Goal: Task Accomplishment & Management: Manage account settings

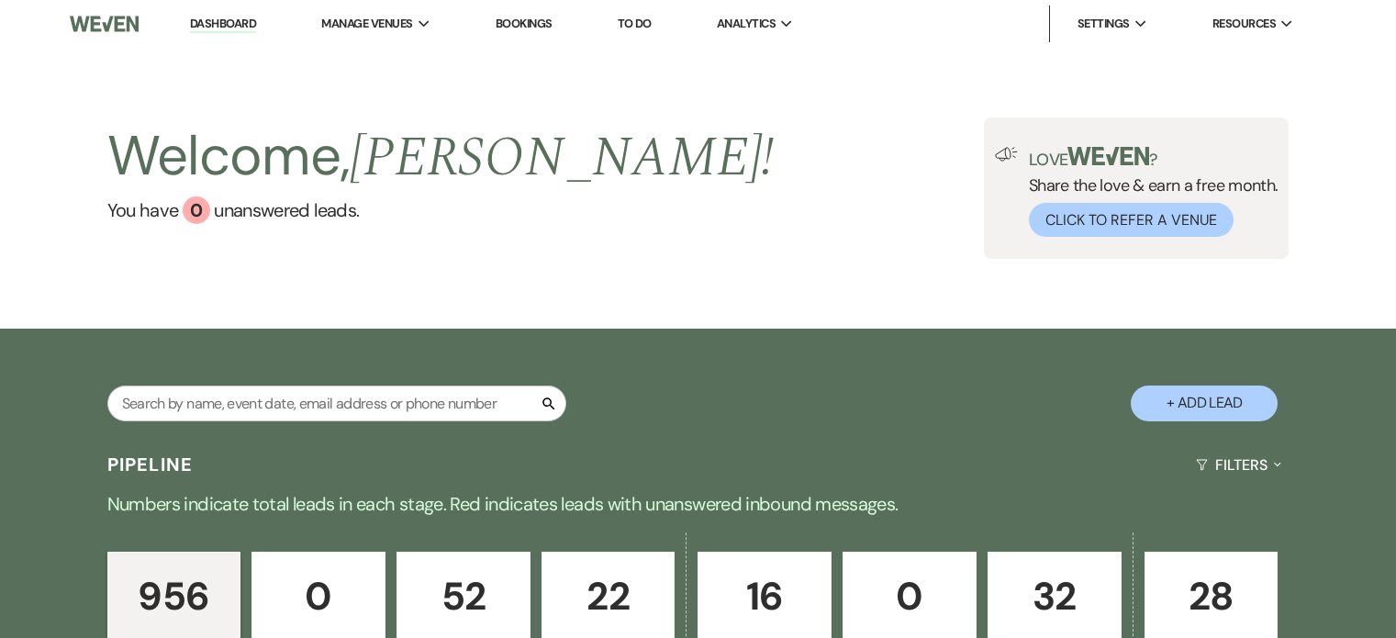
scroll to position [550, 0]
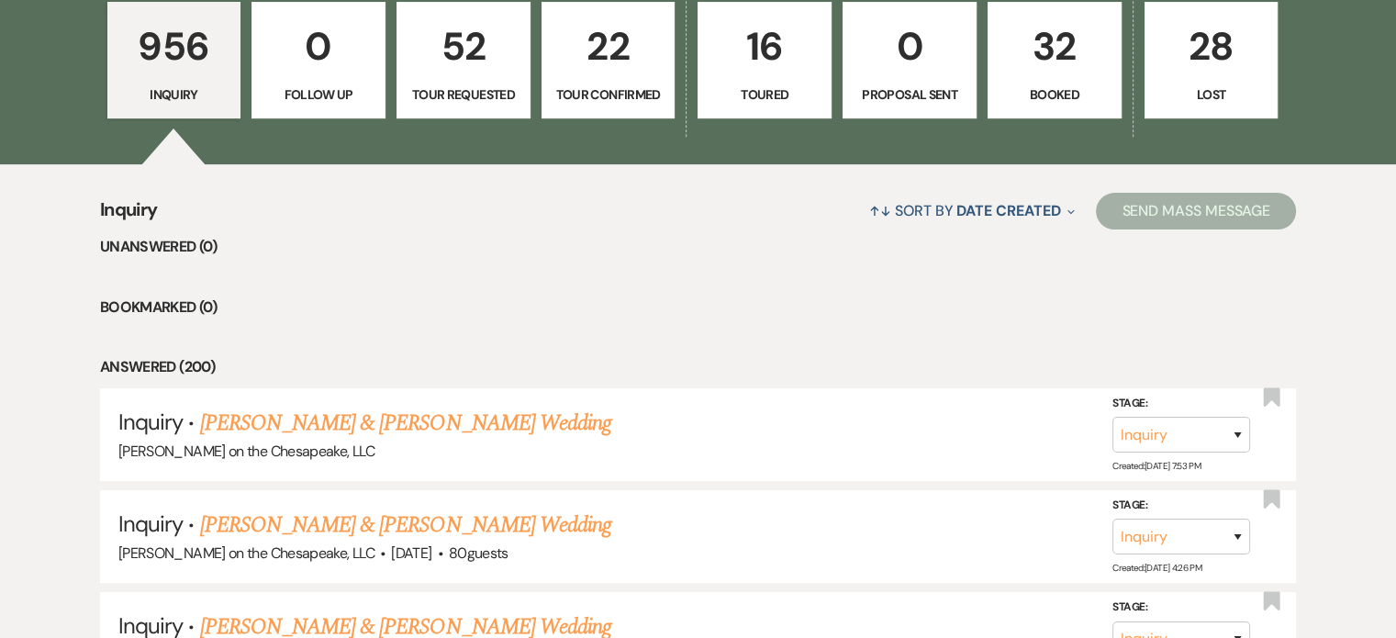
click at [1058, 96] on p "Booked" at bounding box center [1055, 94] width 110 height 20
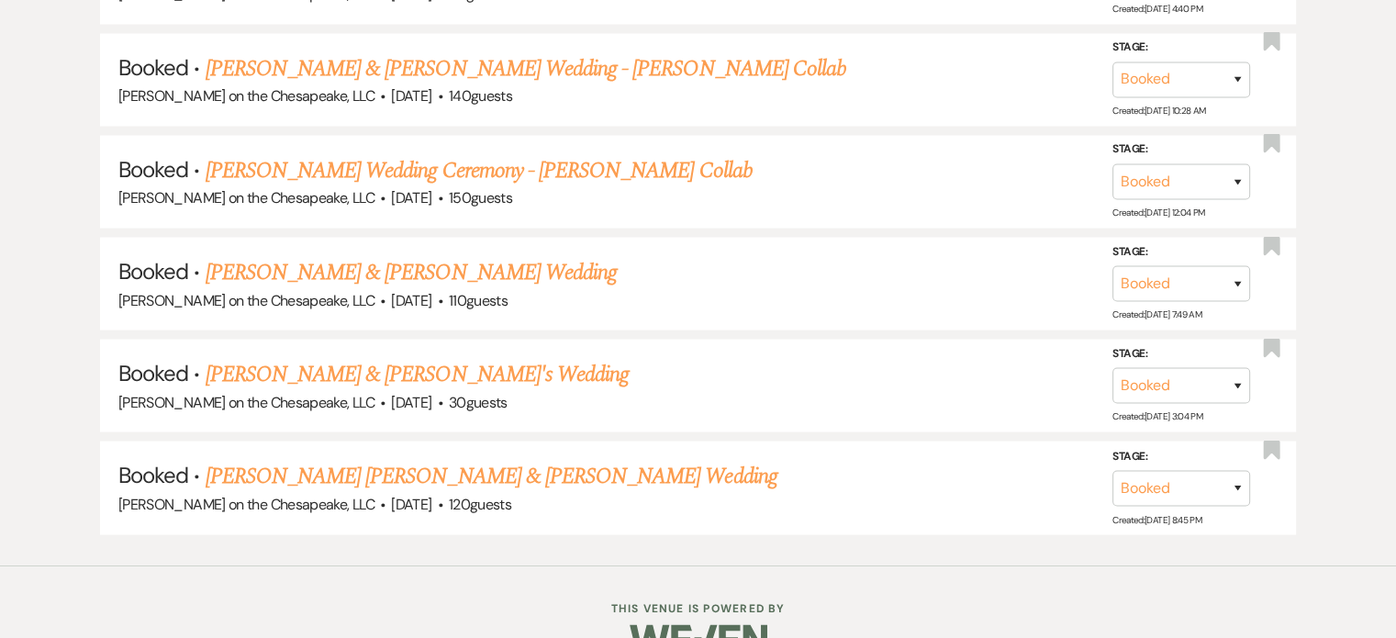
scroll to position [3731, 0]
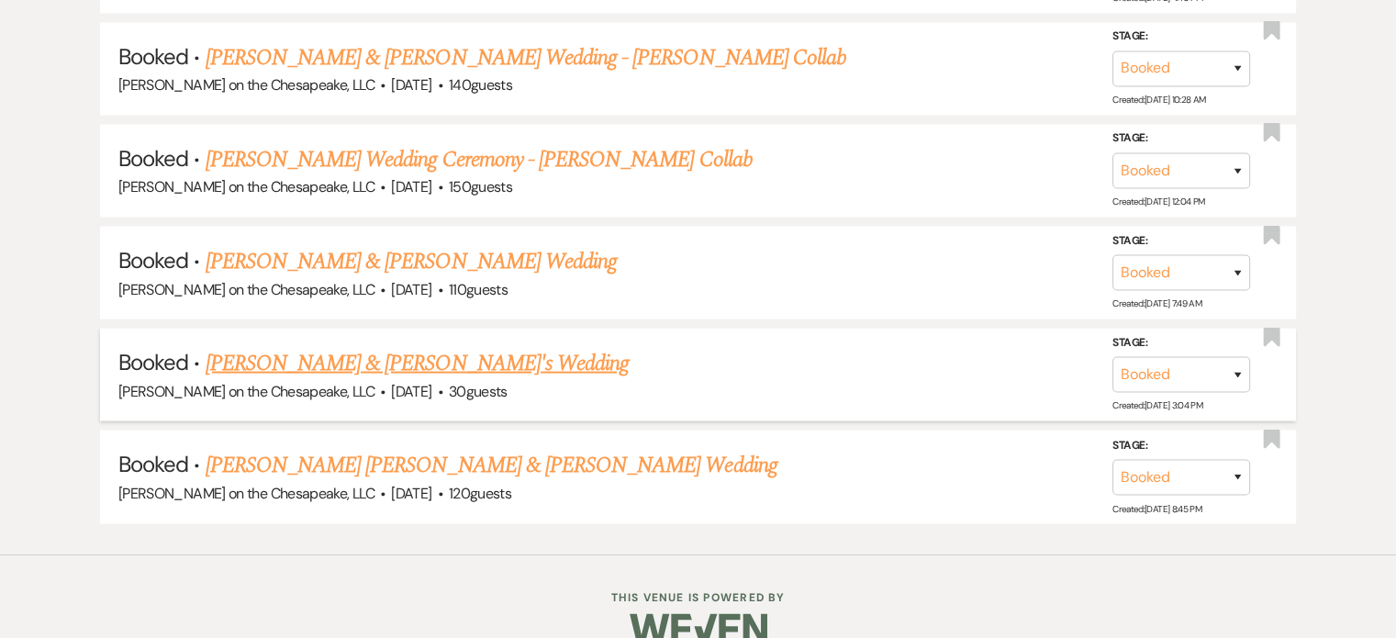
click at [342, 347] on link "[PERSON_NAME] & [PERSON_NAME]'s Wedding" at bounding box center [418, 363] width 424 height 33
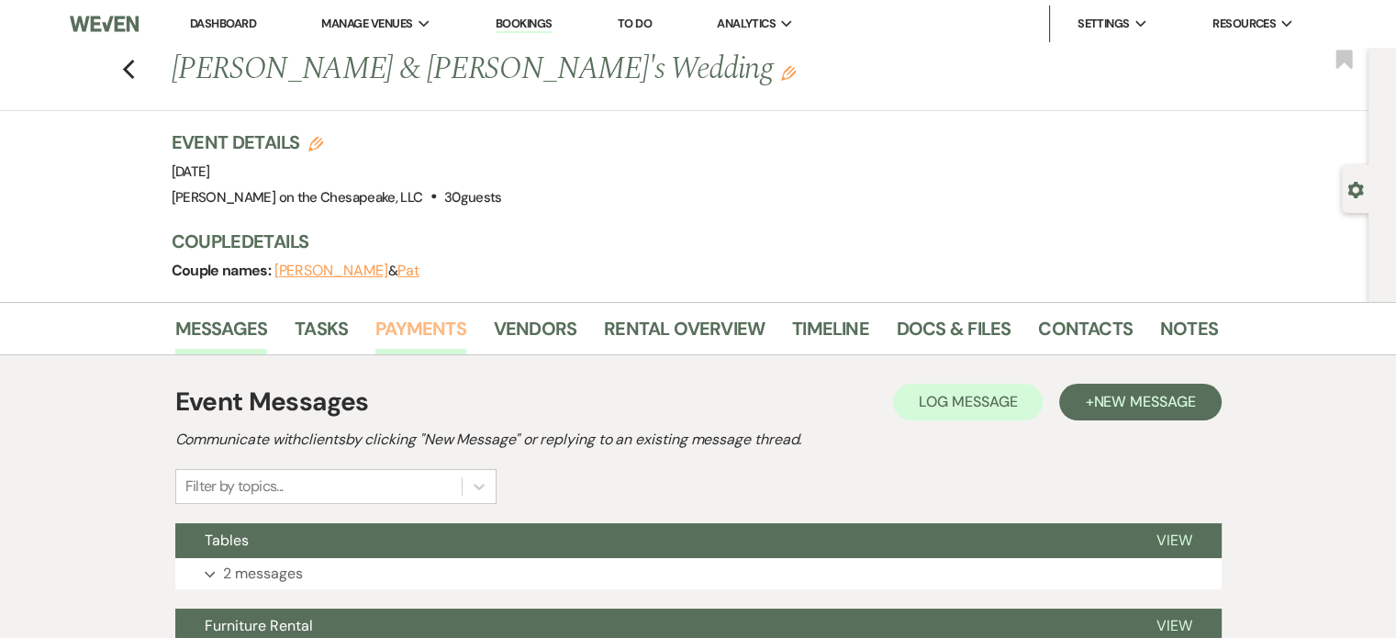
click at [449, 325] on link "Payments" at bounding box center [420, 334] width 91 height 40
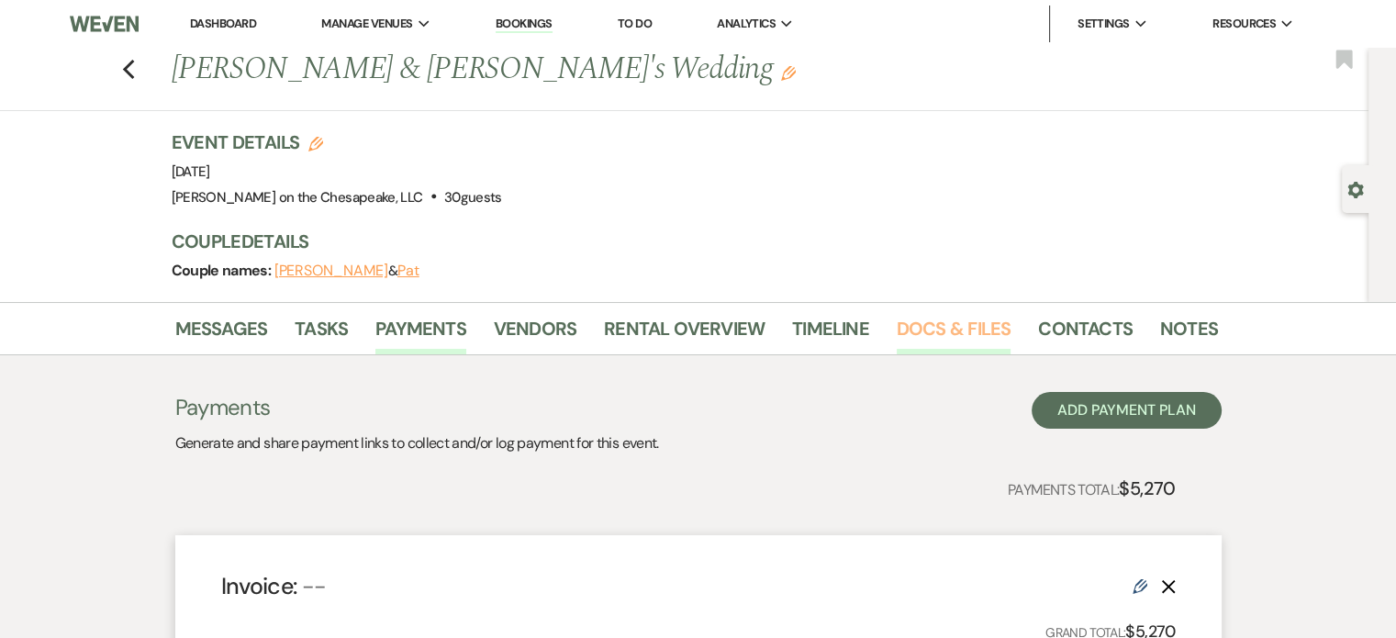
click at [935, 331] on link "Docs & Files" at bounding box center [954, 334] width 114 height 40
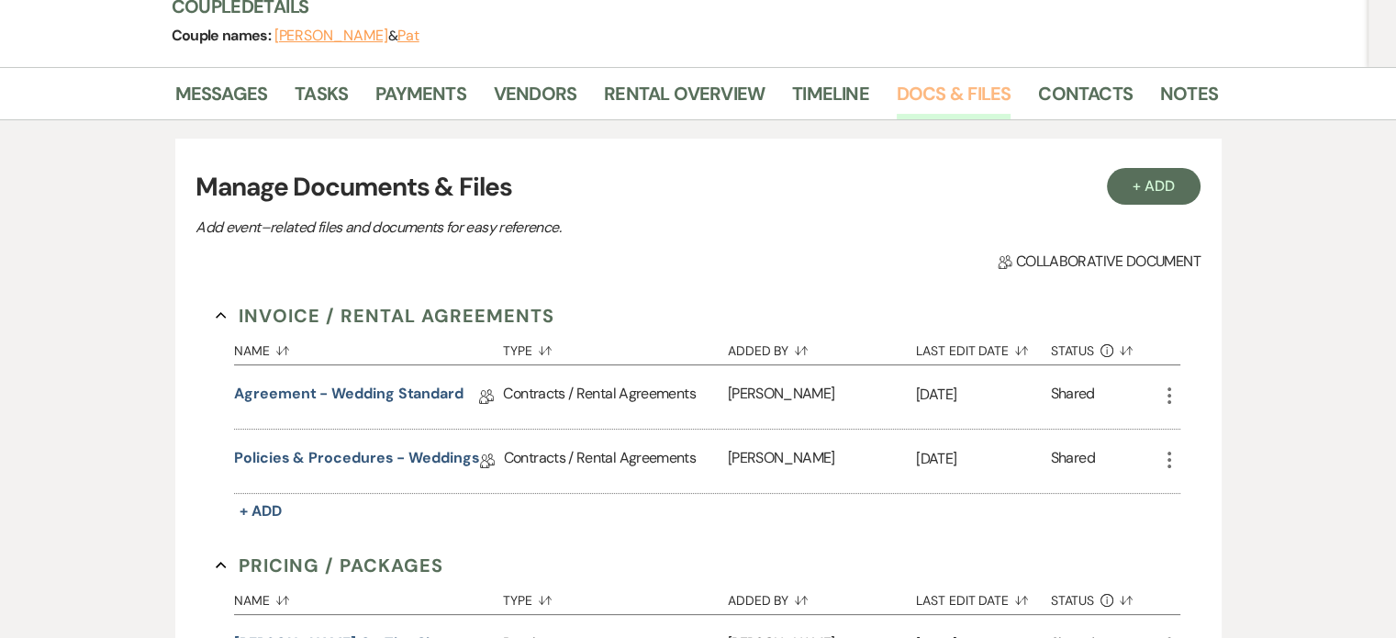
scroll to position [275, 0]
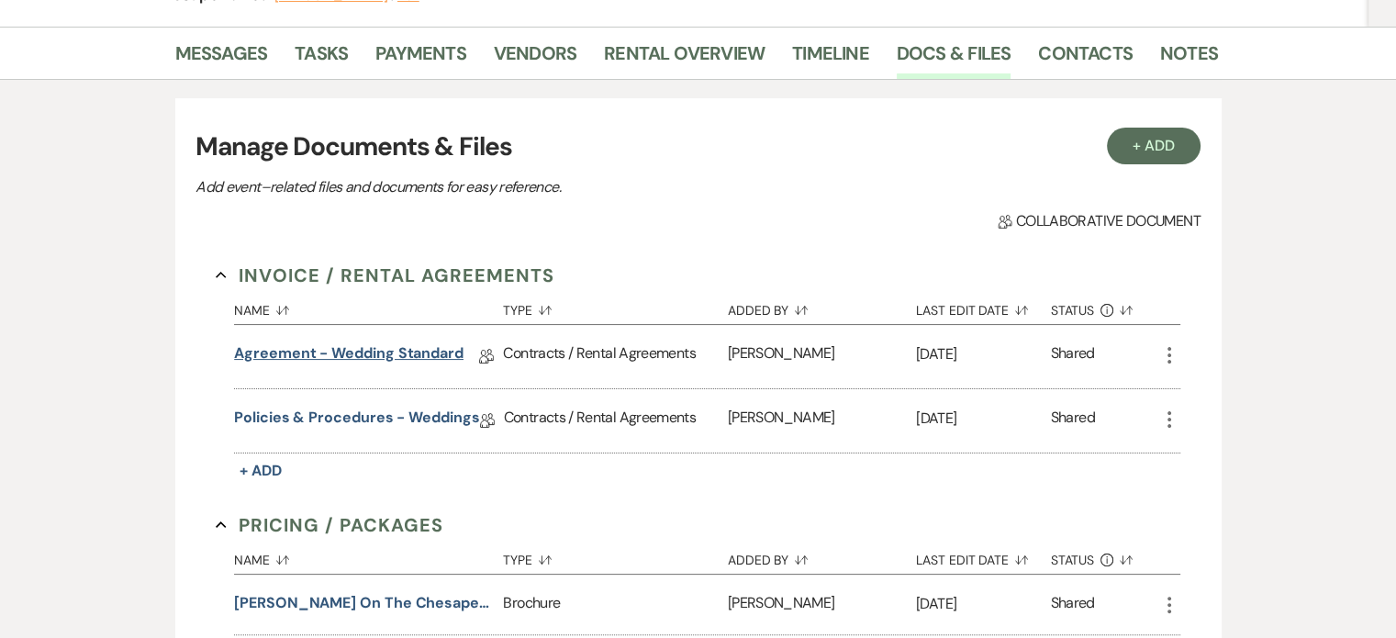
click at [389, 352] on link "Agreement - Wedding Standard" at bounding box center [348, 356] width 229 height 28
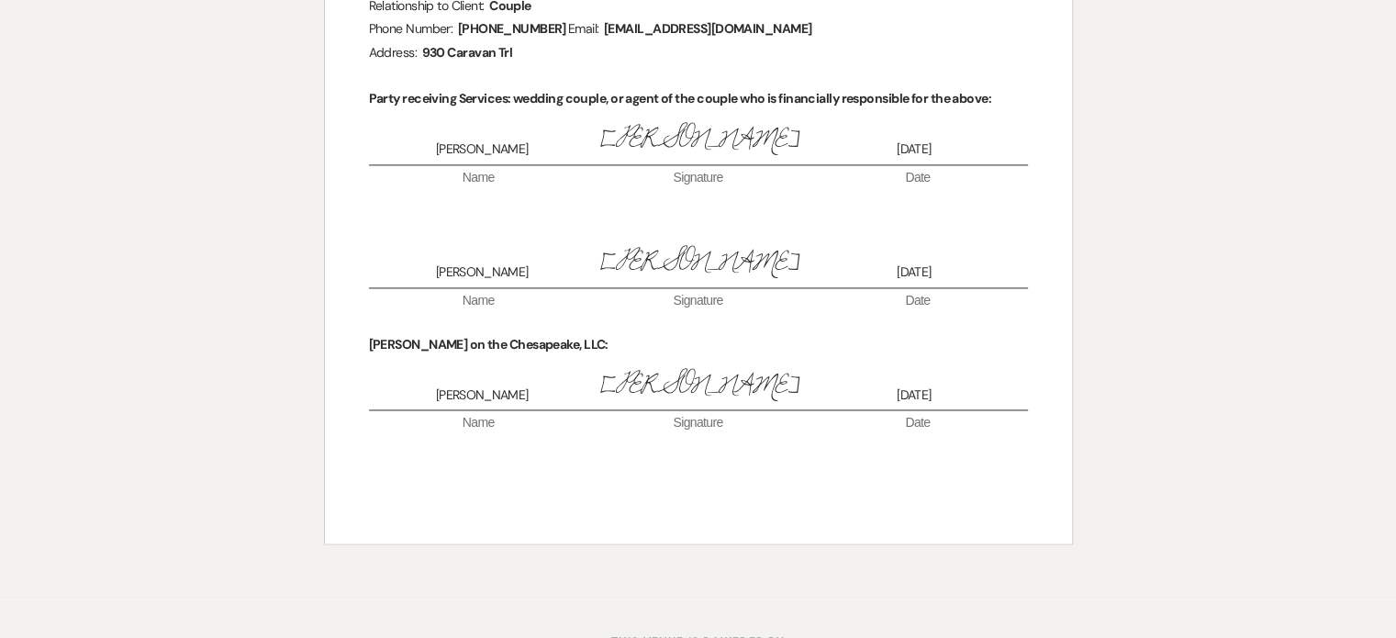
scroll to position [2754, 0]
